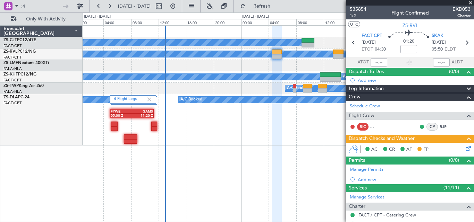
drag, startPoint x: 469, startPoint y: 2, endPoint x: 462, endPoint y: 6, distance: 8.2
click at [469, 2] on span at bounding box center [470, 3] width 7 height 6
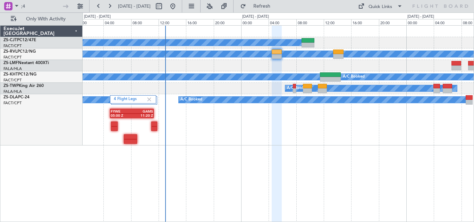
type input "0"
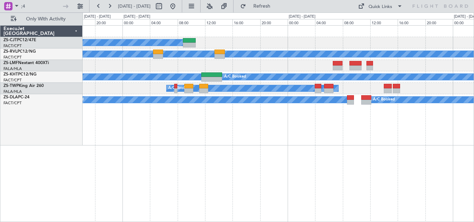
click at [275, 110] on div "A/C Booked A/C Booked A/C Unavailable A/C Booked A/C Booked A/C Booked A/C Book…" at bounding box center [278, 86] width 391 height 120
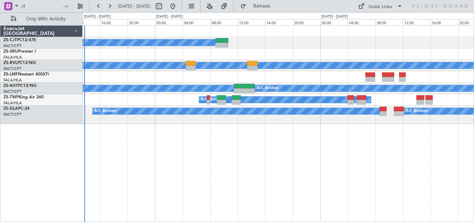
click at [422, 42] on div "A/C Booked A/C Booked A/C Unavailable A/C Booked A/C Booked A/C Booked A/C Book…" at bounding box center [278, 75] width 391 height 99
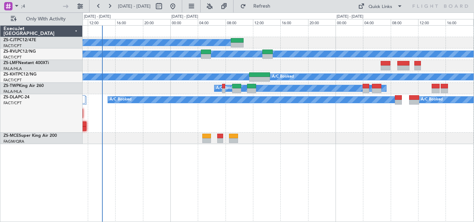
click at [281, 134] on div at bounding box center [278, 138] width 391 height 11
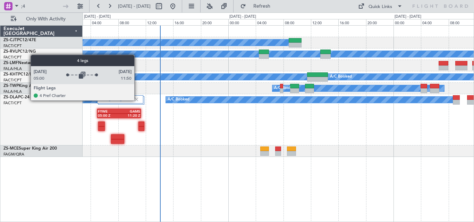
click at [137, 100] on img at bounding box center [136, 99] width 6 height 6
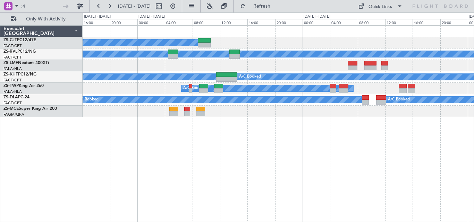
click at [229, 137] on div "A/C Booked A/C Booked A/C Unavailable A/C Booked A/C Booked A/C Booked A/C Book…" at bounding box center [278, 123] width 391 height 197
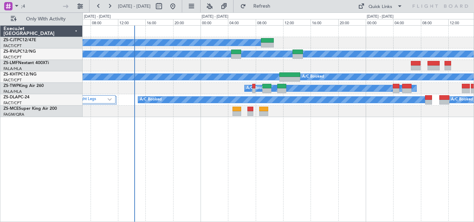
click at [325, 109] on div "A/C Booked A/C Booked A/C Unavailable A/C Booked A/C Booked A/C Booked A/C Book…" at bounding box center [278, 72] width 391 height 92
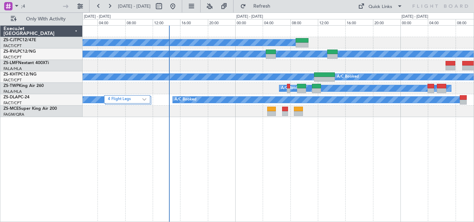
click at [348, 111] on div at bounding box center [278, 111] width 391 height 11
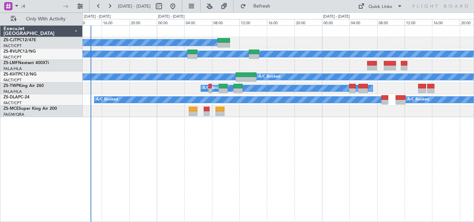
click at [277, 110] on div "A/C Booked A/C Booked A/C Unavailable A/C Booked A/C Booked A/C Booked A/C Book…" at bounding box center [278, 72] width 391 height 92
